Goal: Find specific page/section: Find specific page/section

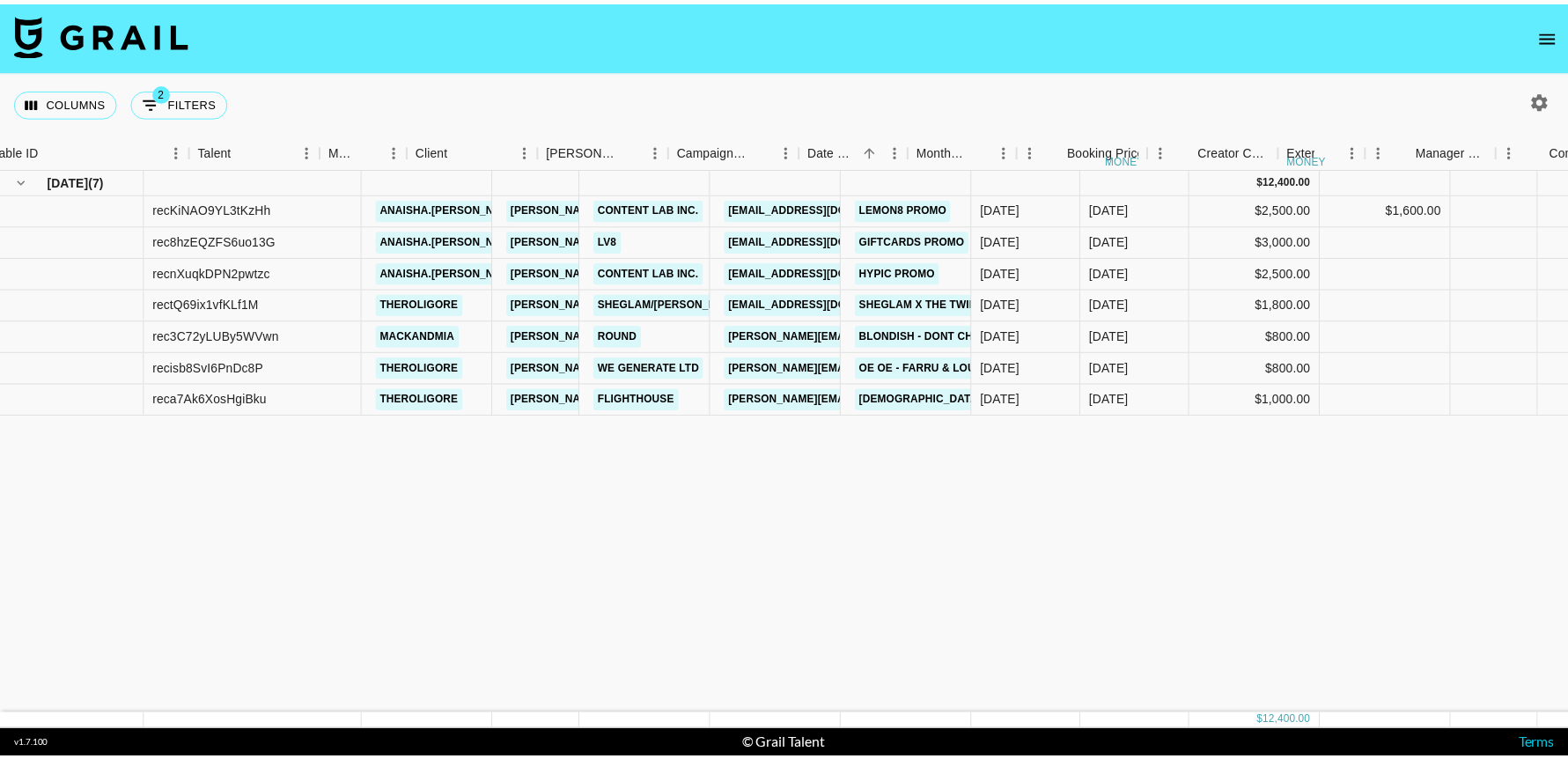
scroll to position [0, 175]
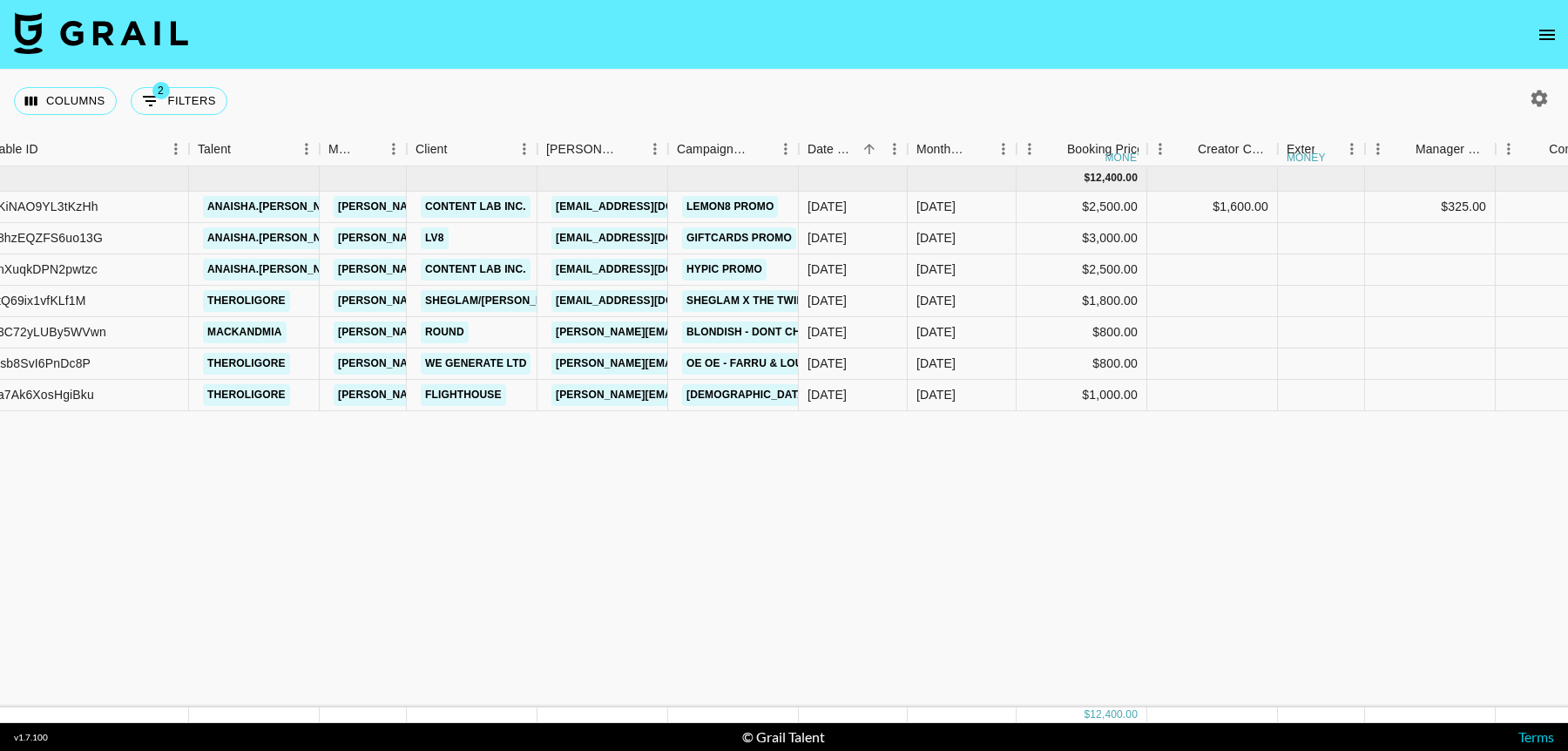
click at [1538, 38] on icon "open drawer" at bounding box center [1546, 34] width 21 height 21
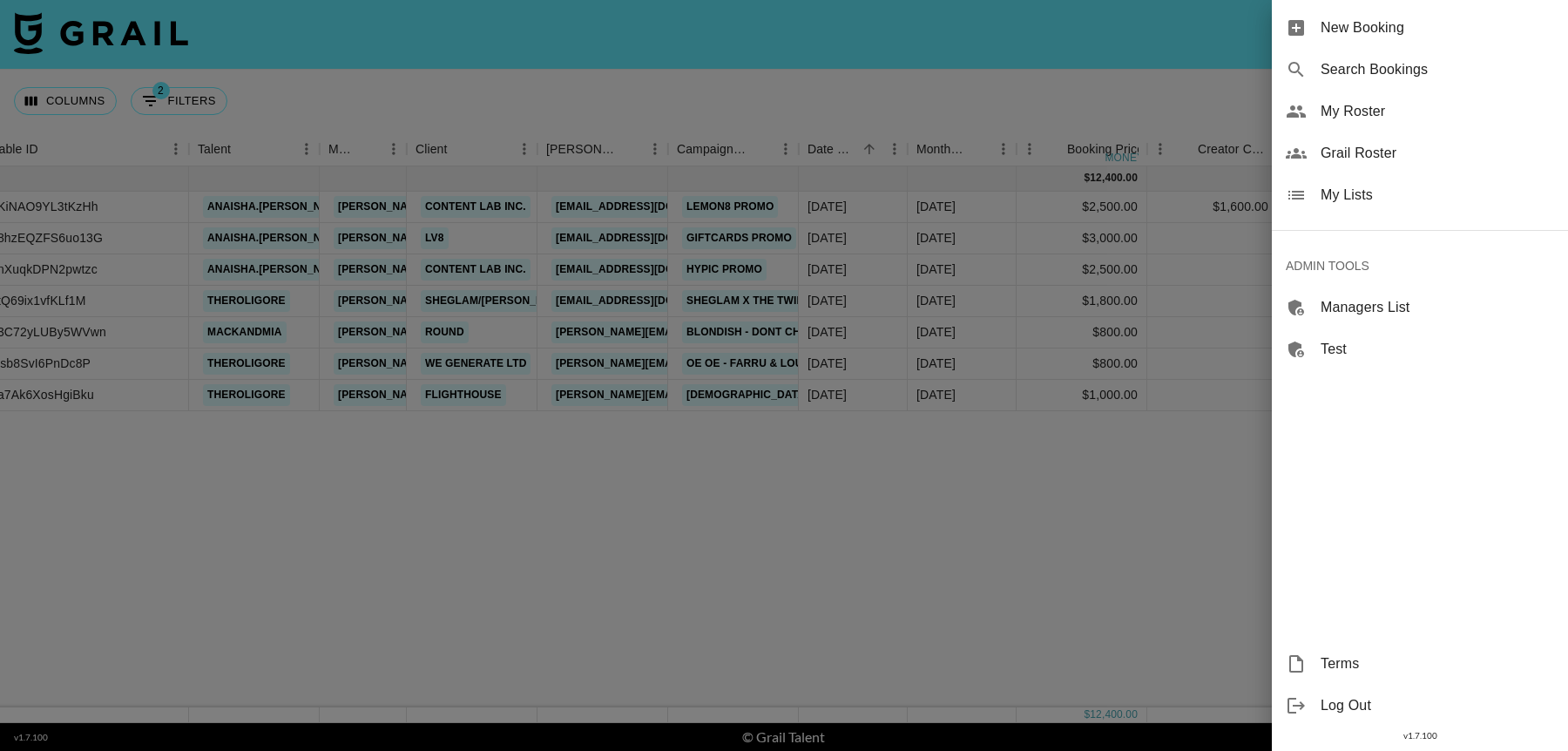
click at [1346, 149] on span "Grail Roster" at bounding box center [1437, 152] width 234 height 21
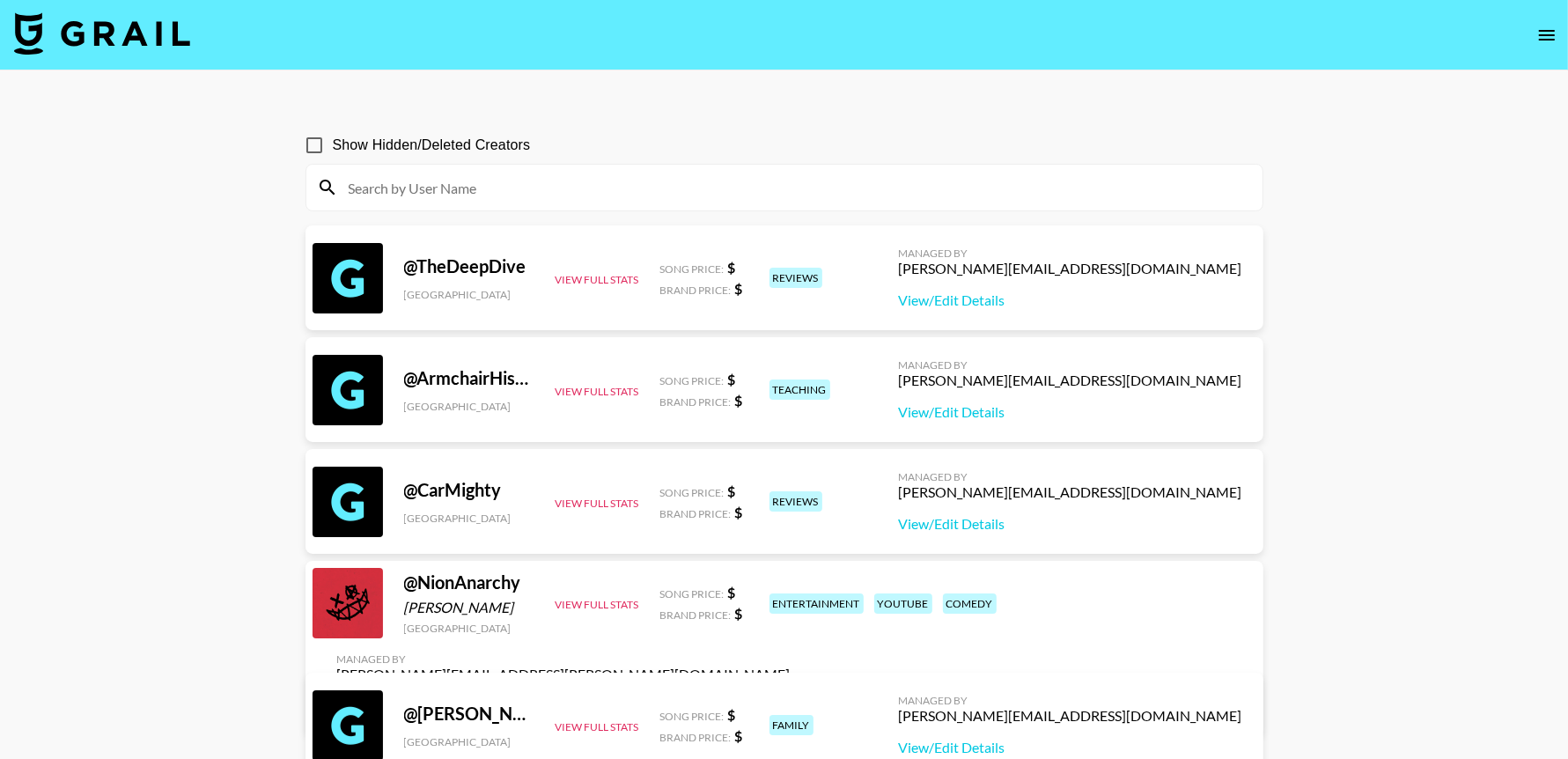
click at [545, 189] on input at bounding box center [794, 188] width 914 height 28
paste input "[PERSON_NAME].[PERSON_NAME]"
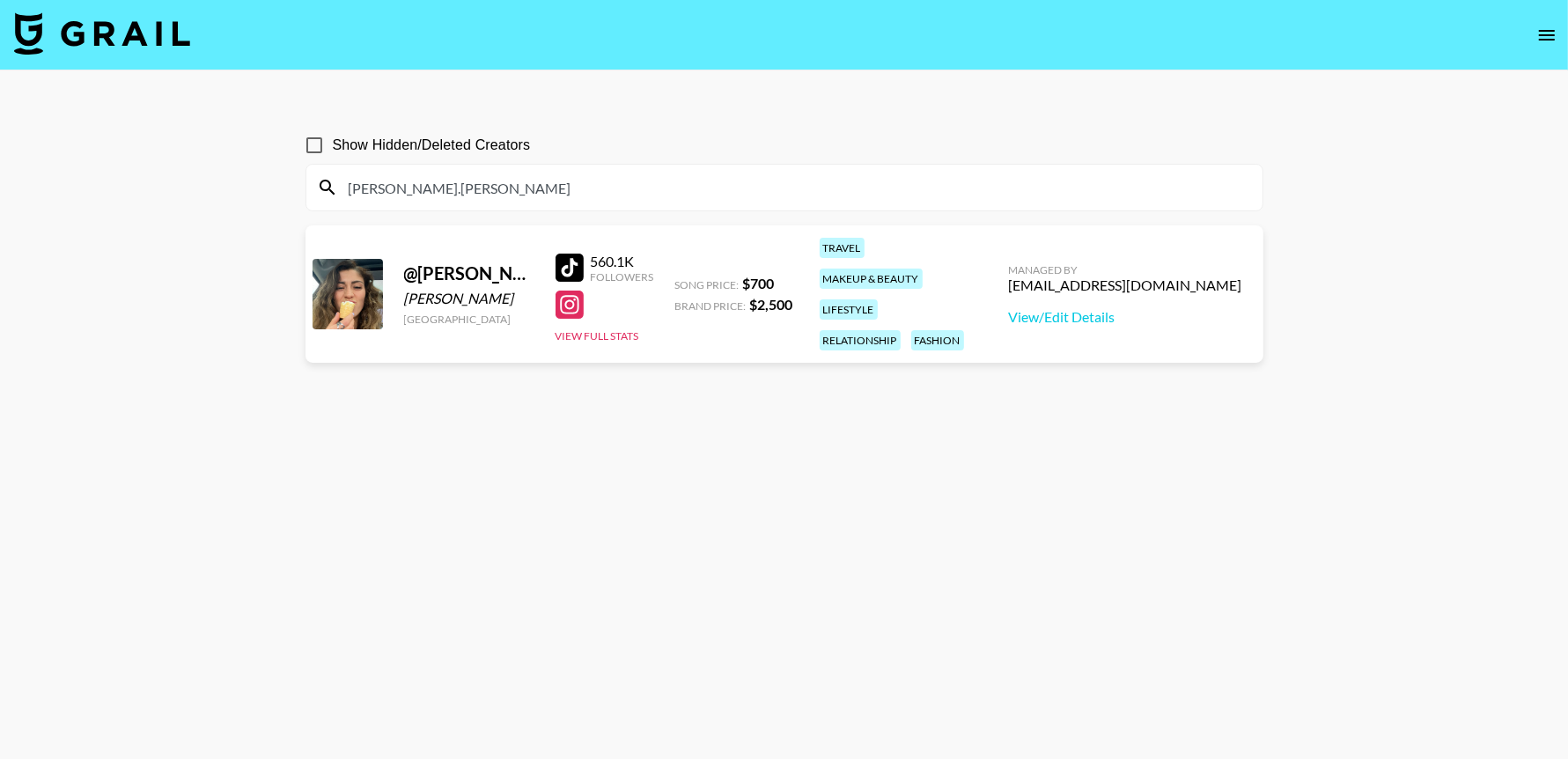
type input "[PERSON_NAME].[PERSON_NAME]"
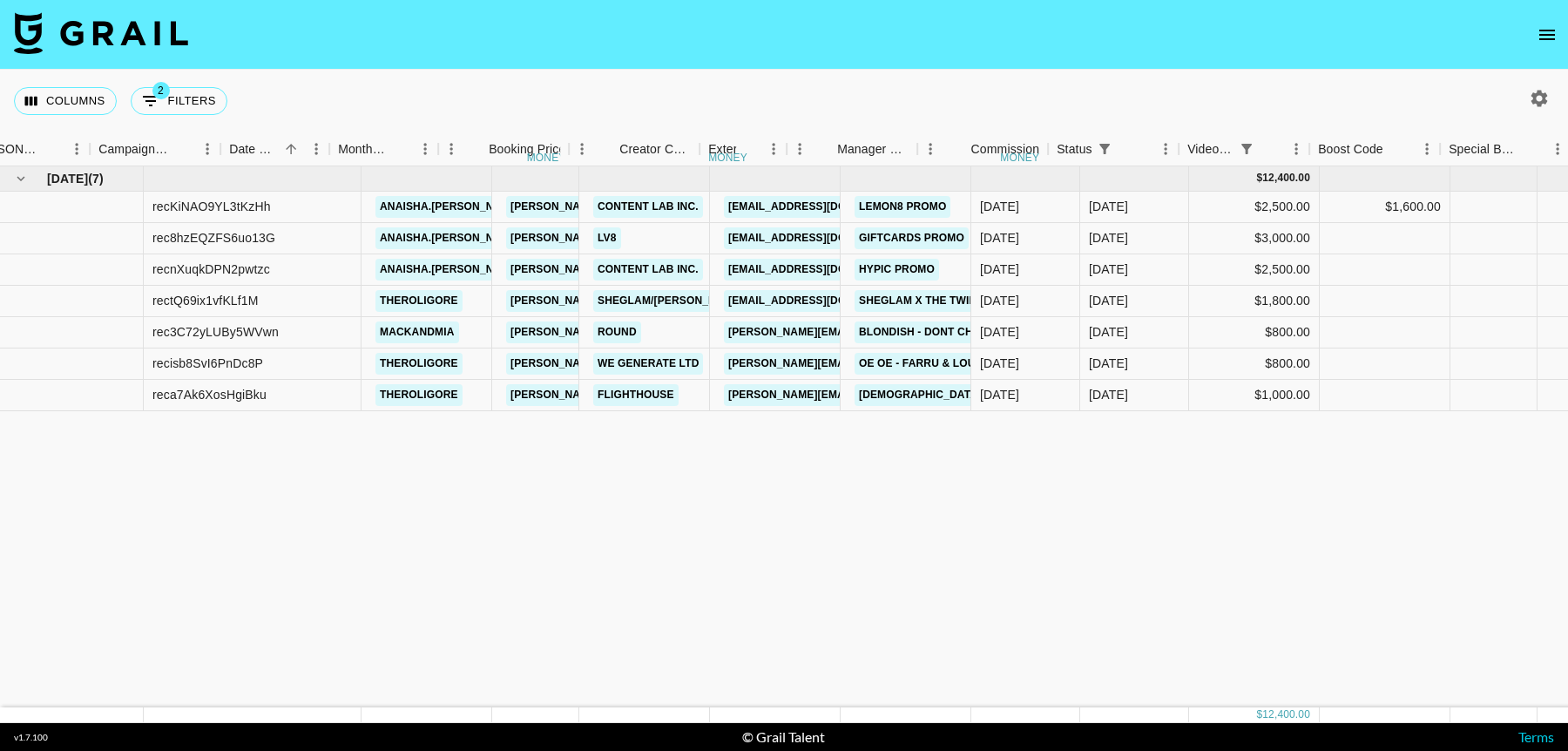
scroll to position [0, 750]
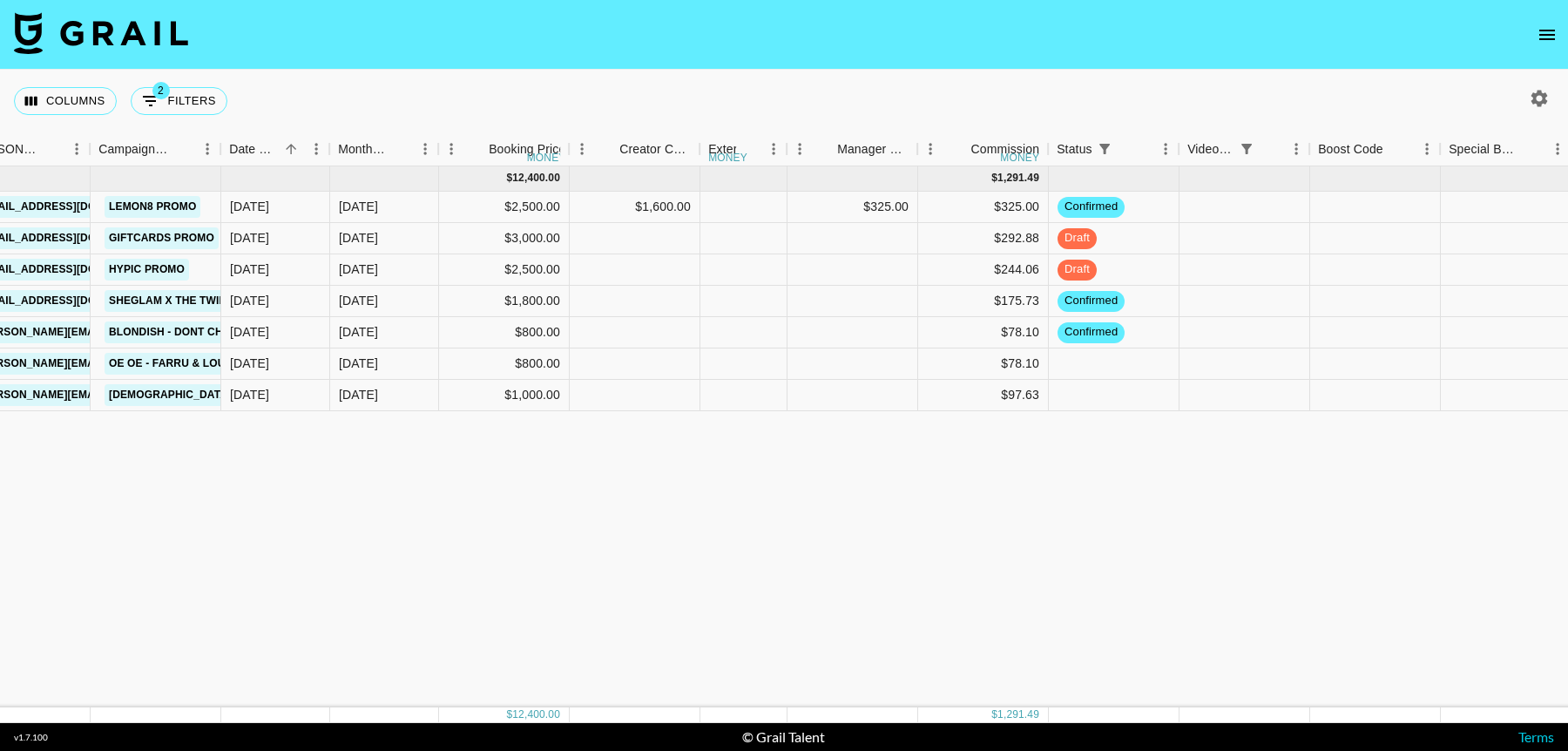
click at [202, 98] on button "2 Filters" at bounding box center [179, 101] width 96 height 28
select select "status"
select select "not"
select select "cancelled"
select select "videoLink"
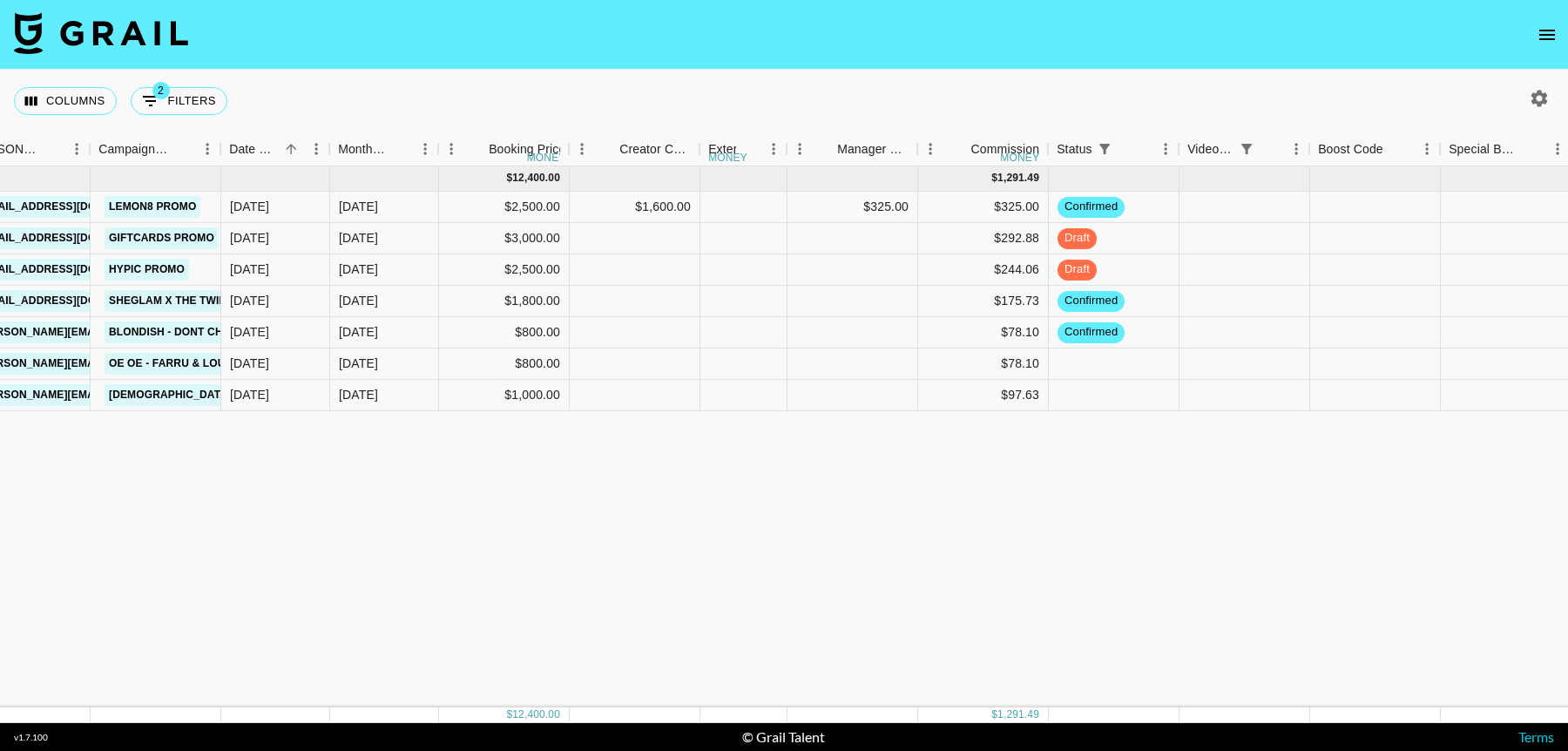
select select "isEmpty"
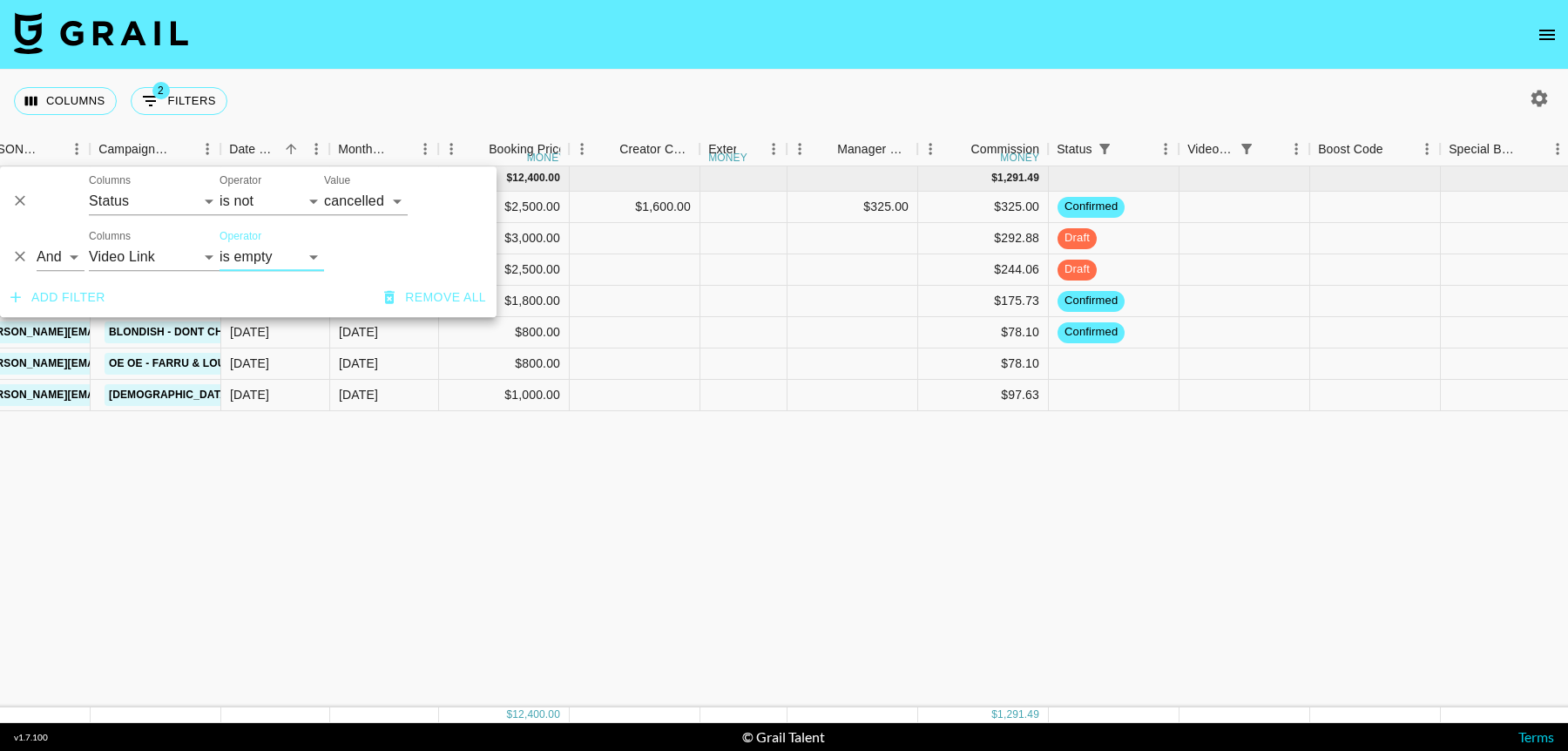
click at [26, 256] on icon "Delete" at bounding box center [21, 258] width 18 height 18
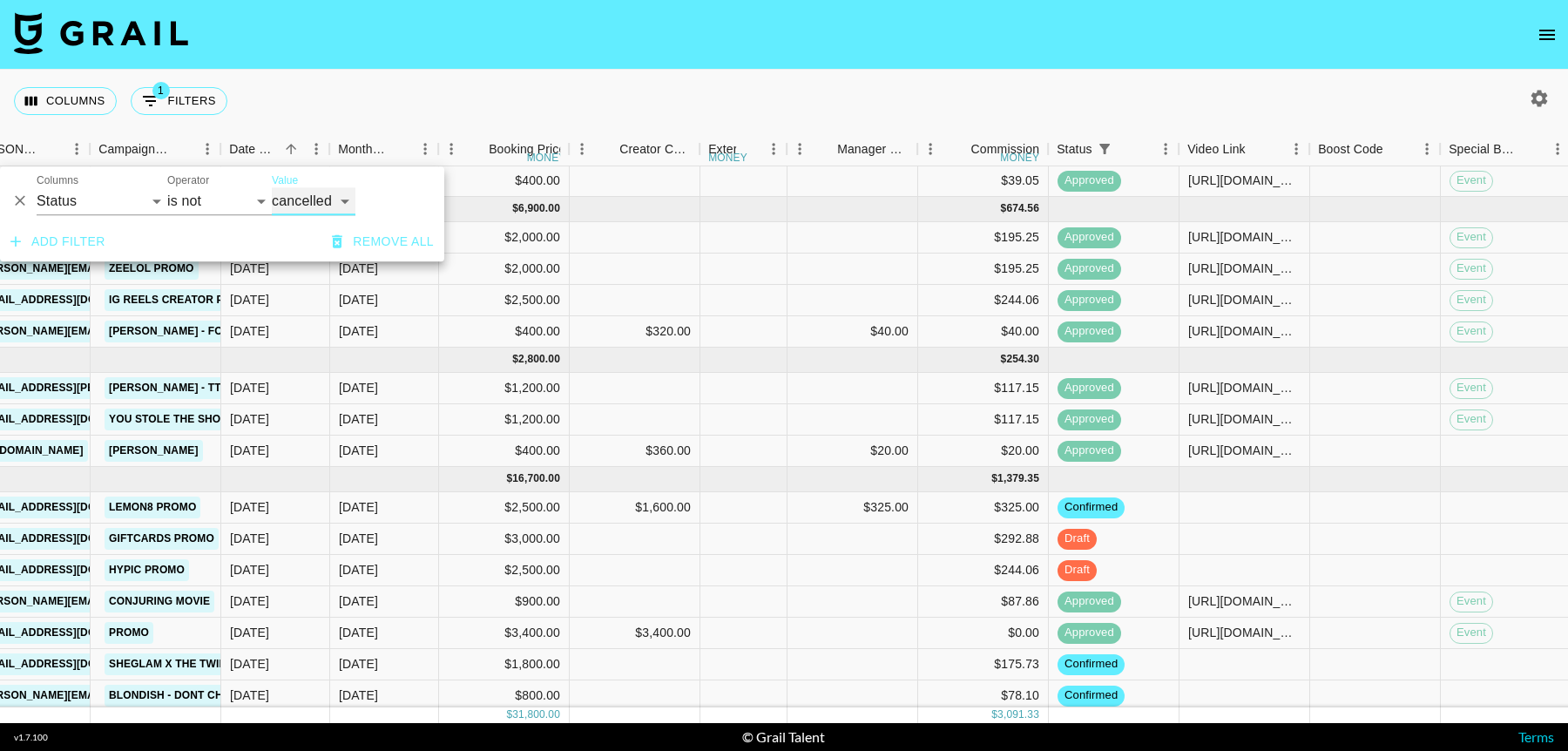
scroll to position [202, 750]
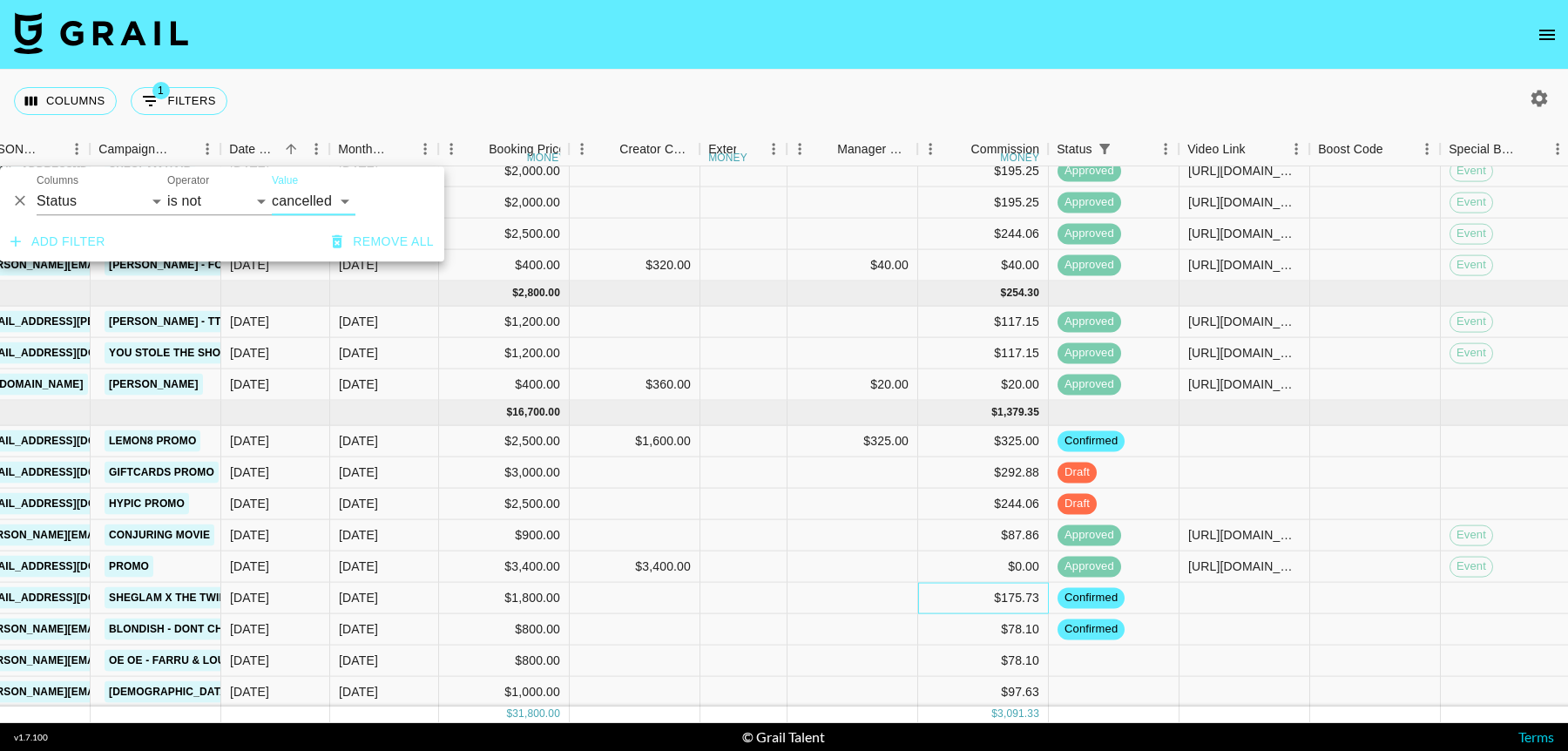
click at [945, 583] on div "$175.73" at bounding box center [982, 599] width 131 height 31
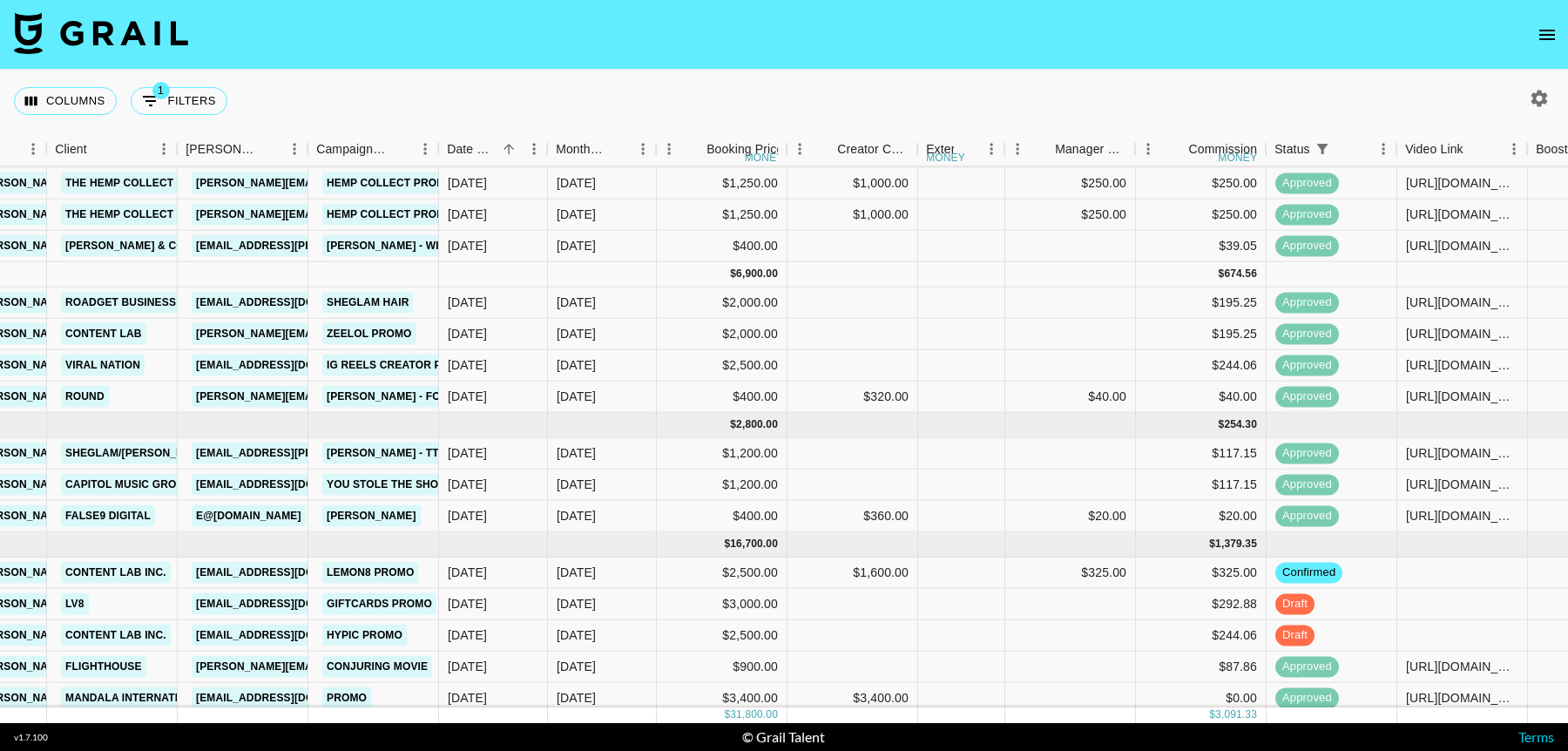
scroll to position [0, 532]
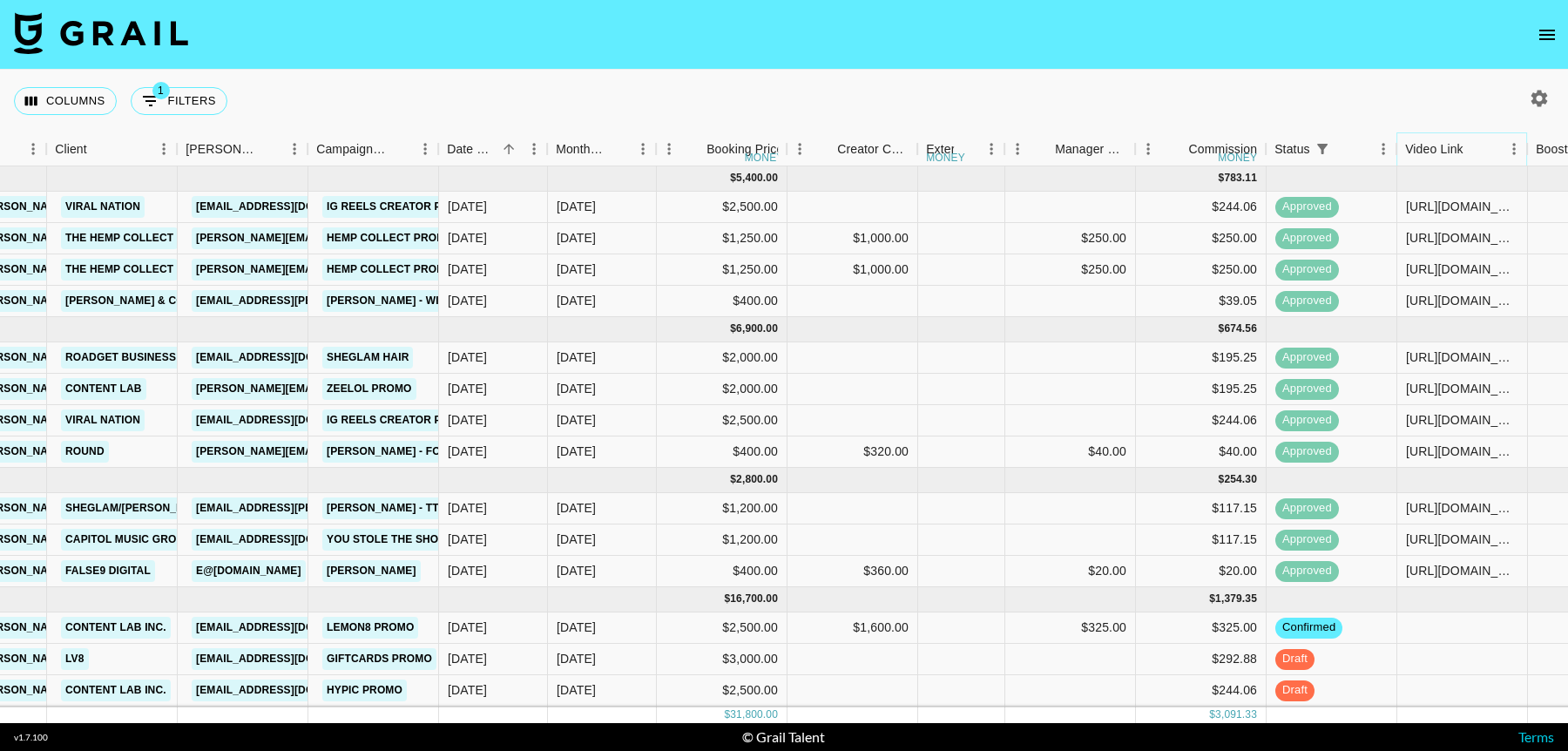
click at [1505, 149] on icon "Menu" at bounding box center [1514, 149] width 18 height 18
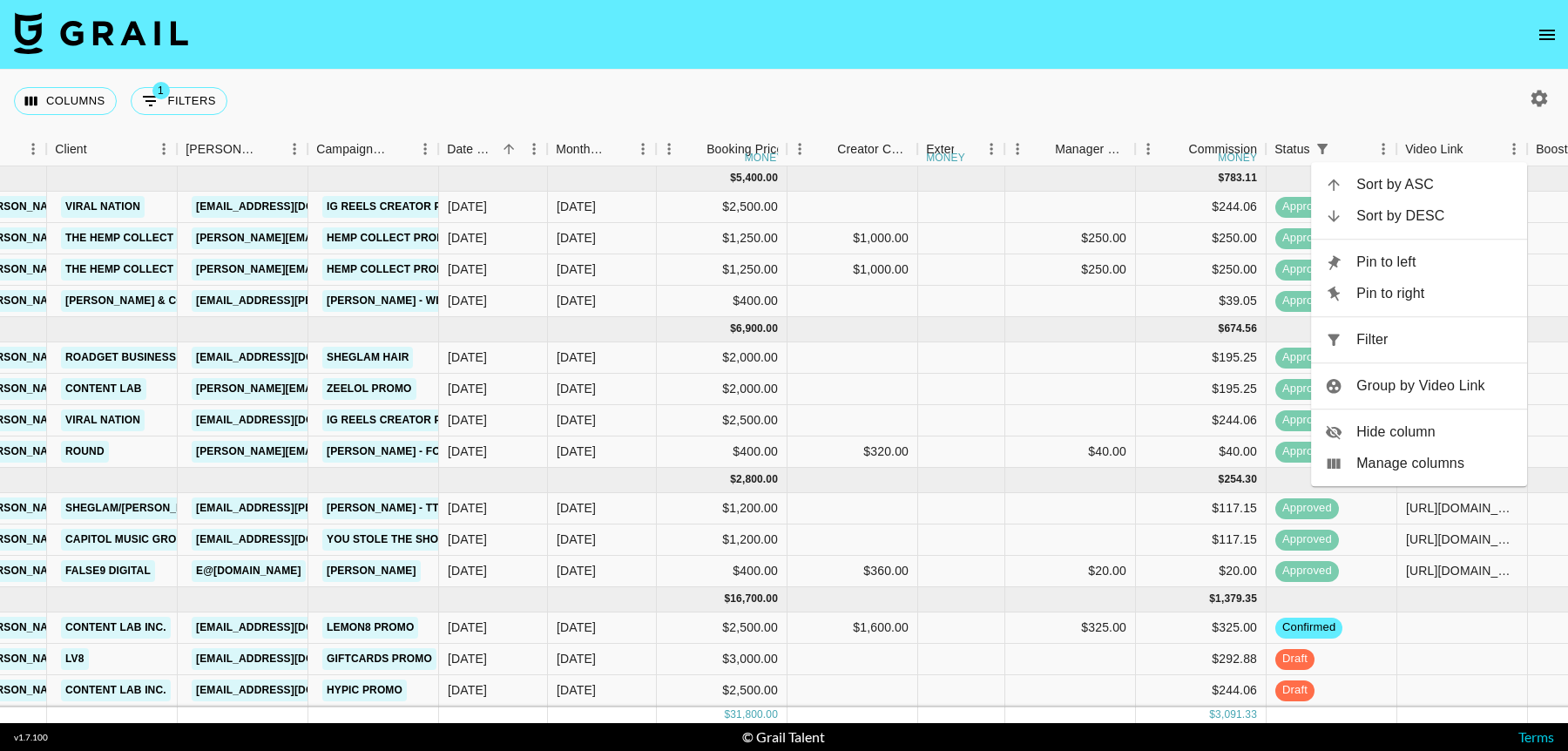
click at [1406, 342] on span "Filter" at bounding box center [1434, 339] width 157 height 21
select select "status"
select select "not"
select select "cancelled"
select select "videoLink"
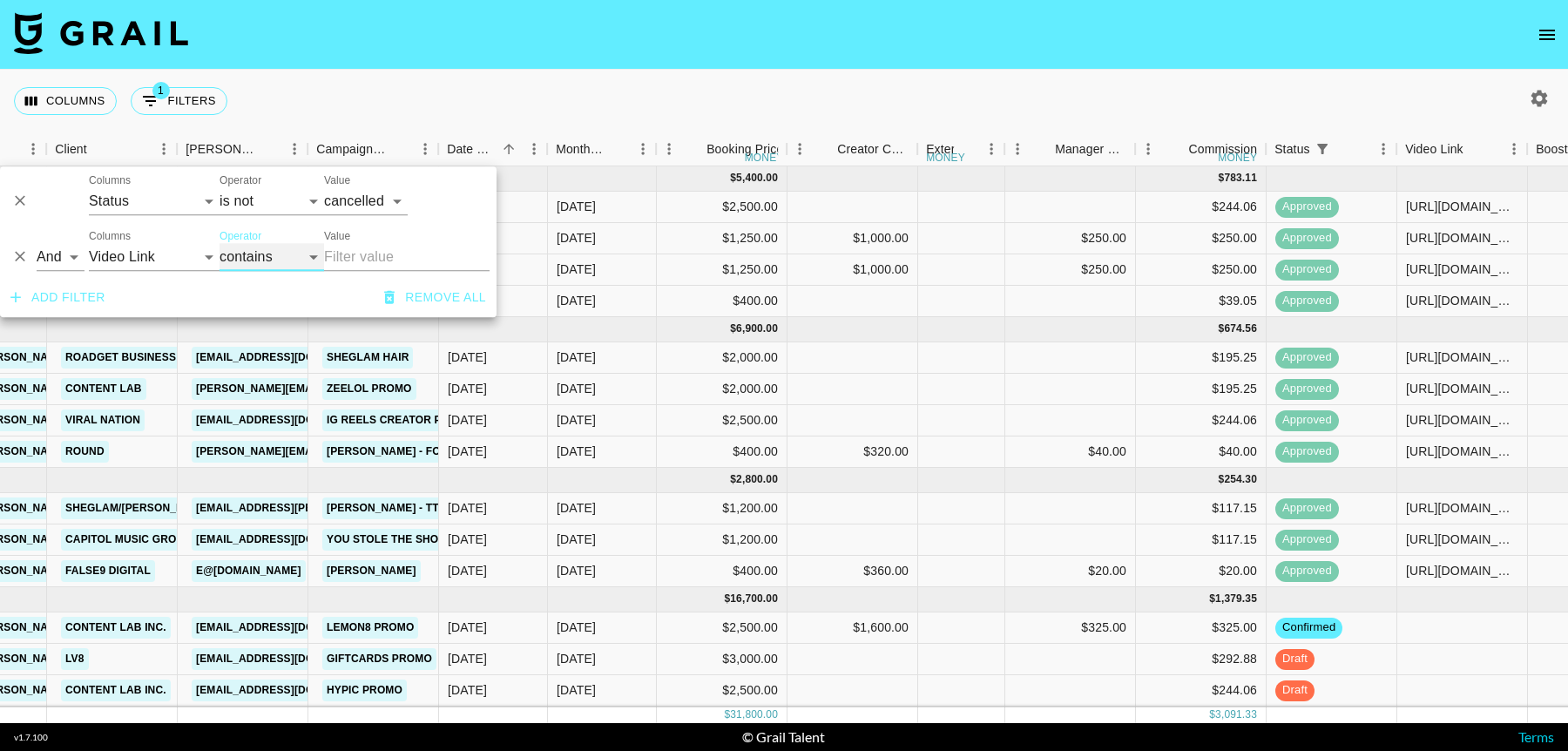
click at [258, 258] on select "contains equals starts with ends with is empty is not empty is any of" at bounding box center [271, 257] width 104 height 28
select select "isEmpty"
click at [219, 243] on select "contains equals starts with ends with is empty is not empty is any of" at bounding box center [271, 257] width 104 height 28
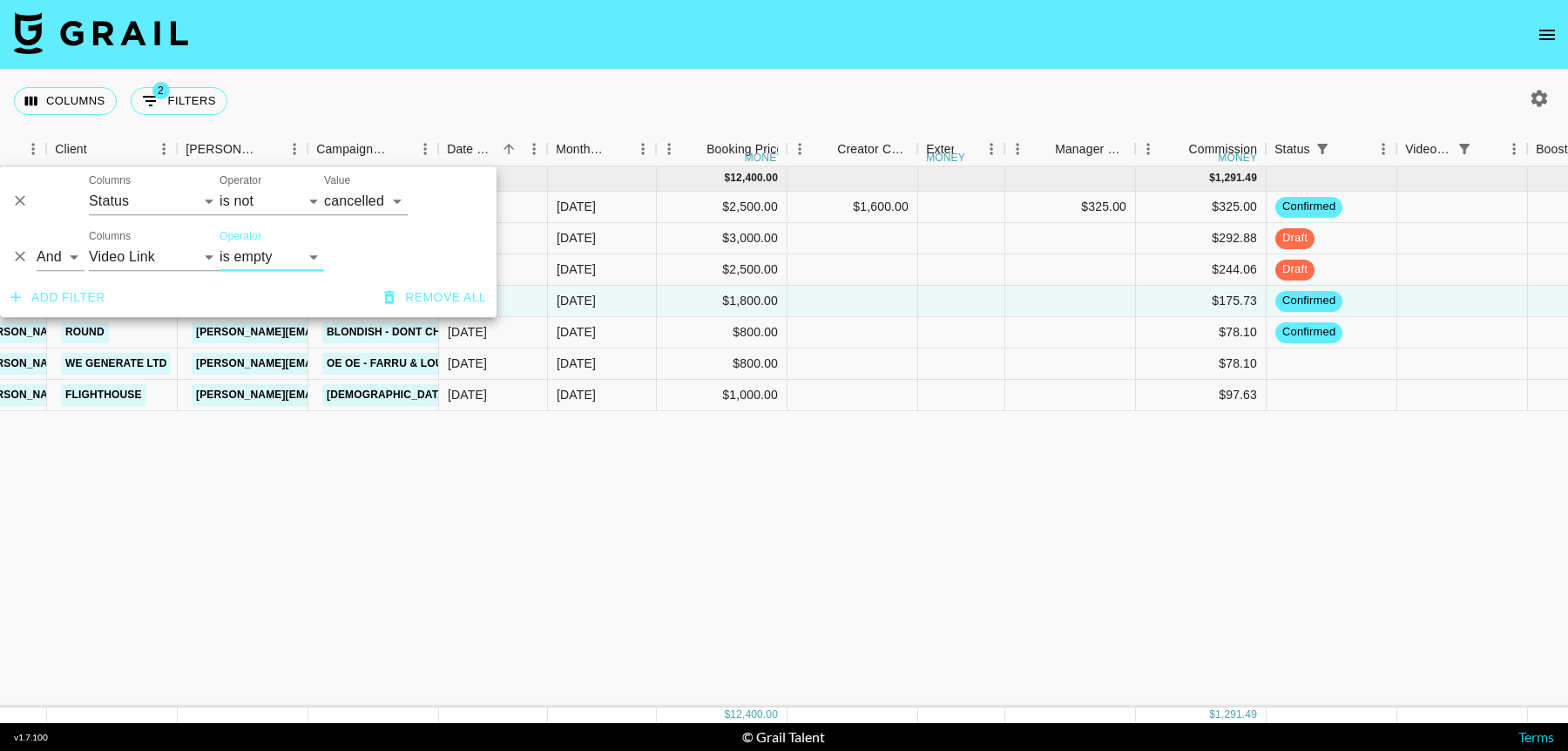
click at [1204, 603] on div "Sep '25 ( 7 ) $ 12,400.00 $ 1,291.49 recKiNAO9YL3tKzHh anaisha.torres hugo@grai…" at bounding box center [1185, 436] width 3436 height 542
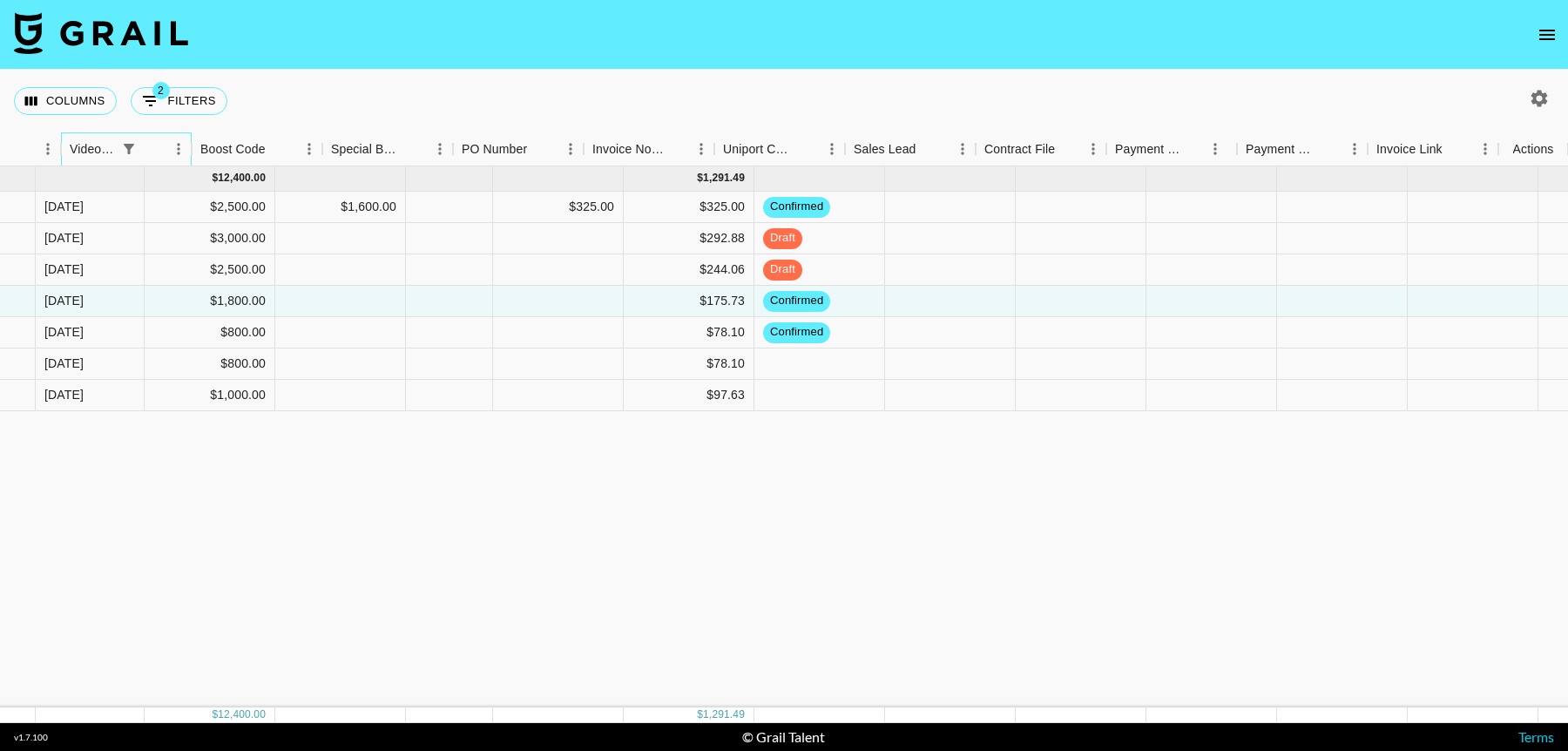
scroll to position [0, 1869]
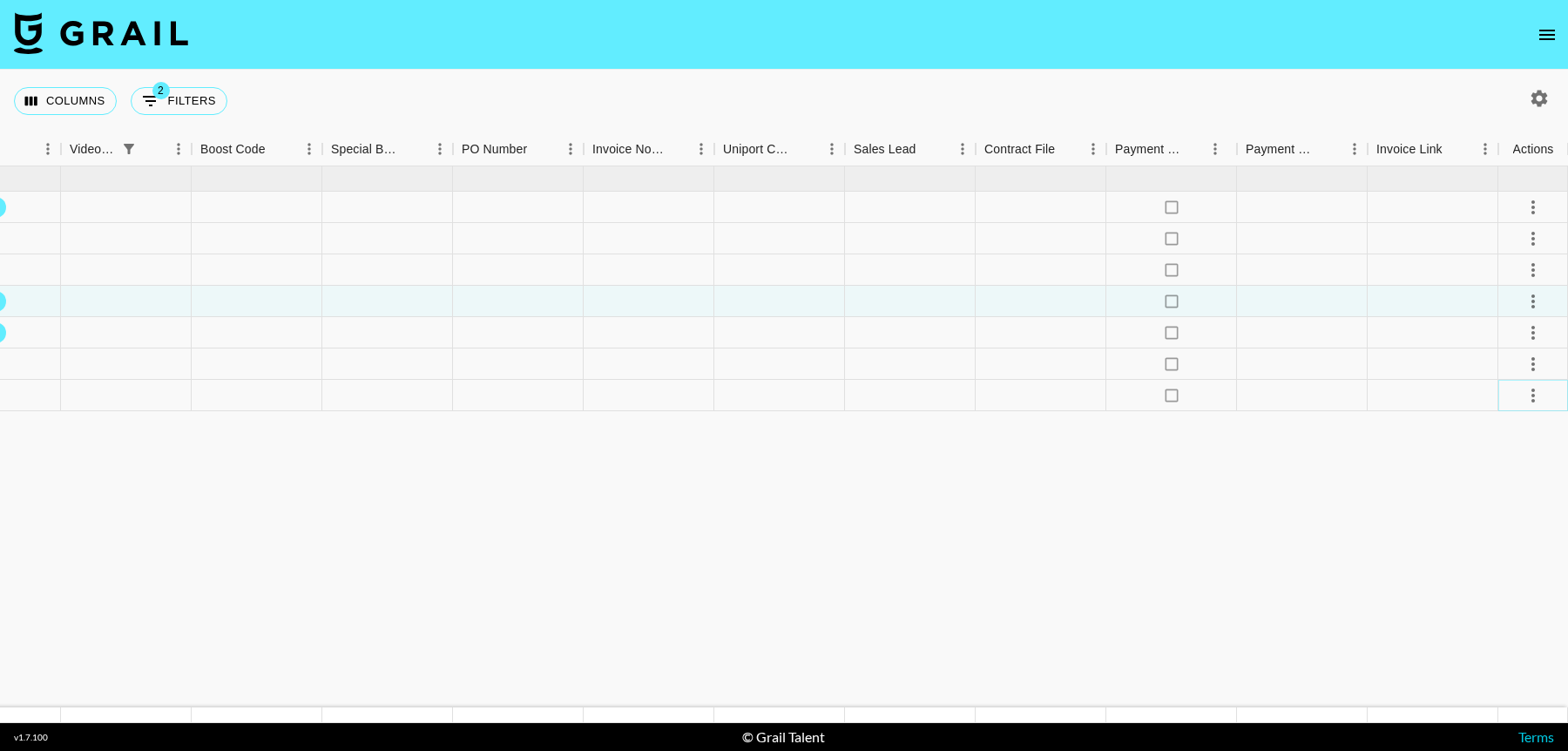
click at [1527, 400] on icon "select merge strategy" at bounding box center [1533, 395] width 21 height 21
click at [1525, 430] on li "Confirm" at bounding box center [1511, 433] width 113 height 31
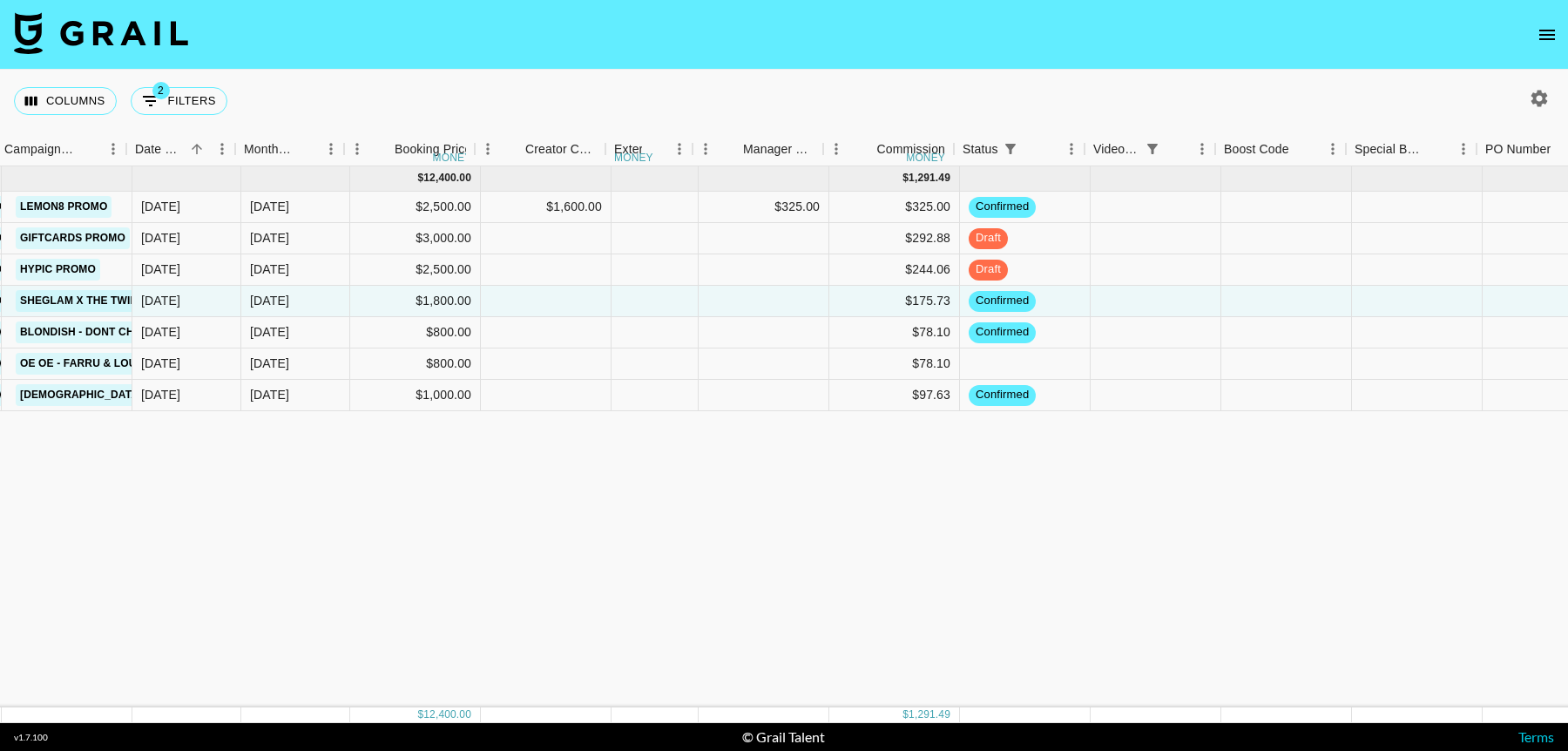
scroll to position [0, 836]
click at [1021, 528] on div "Sep '25 ( 7 ) $ 12,400.00 $ 1,291.49 recKiNAO9YL3tKzHh anaisha.torres hugo@grai…" at bounding box center [881, 436] width 3436 height 542
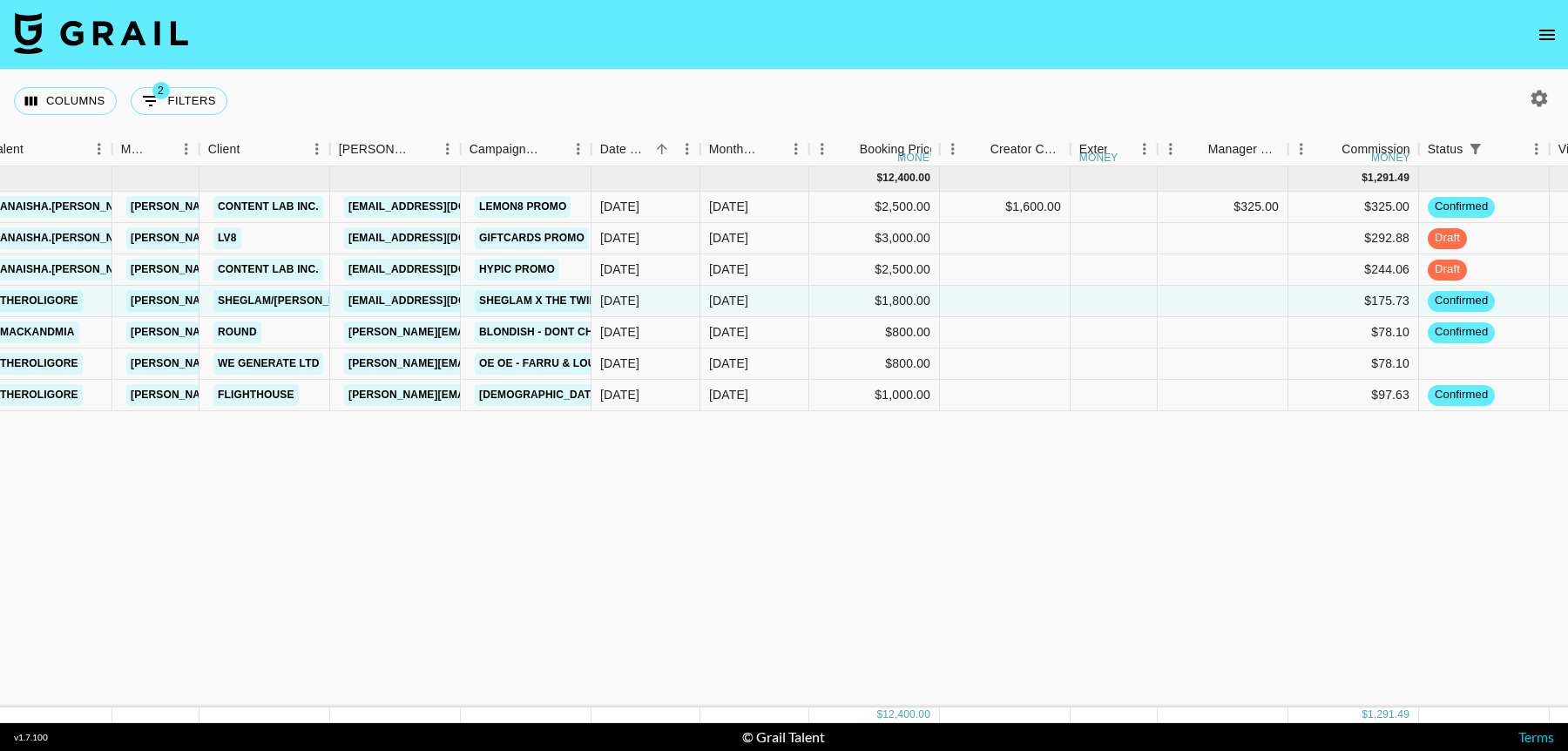
scroll to position [0, 365]
